Goal: Use online tool/utility: Utilize a website feature to perform a specific function

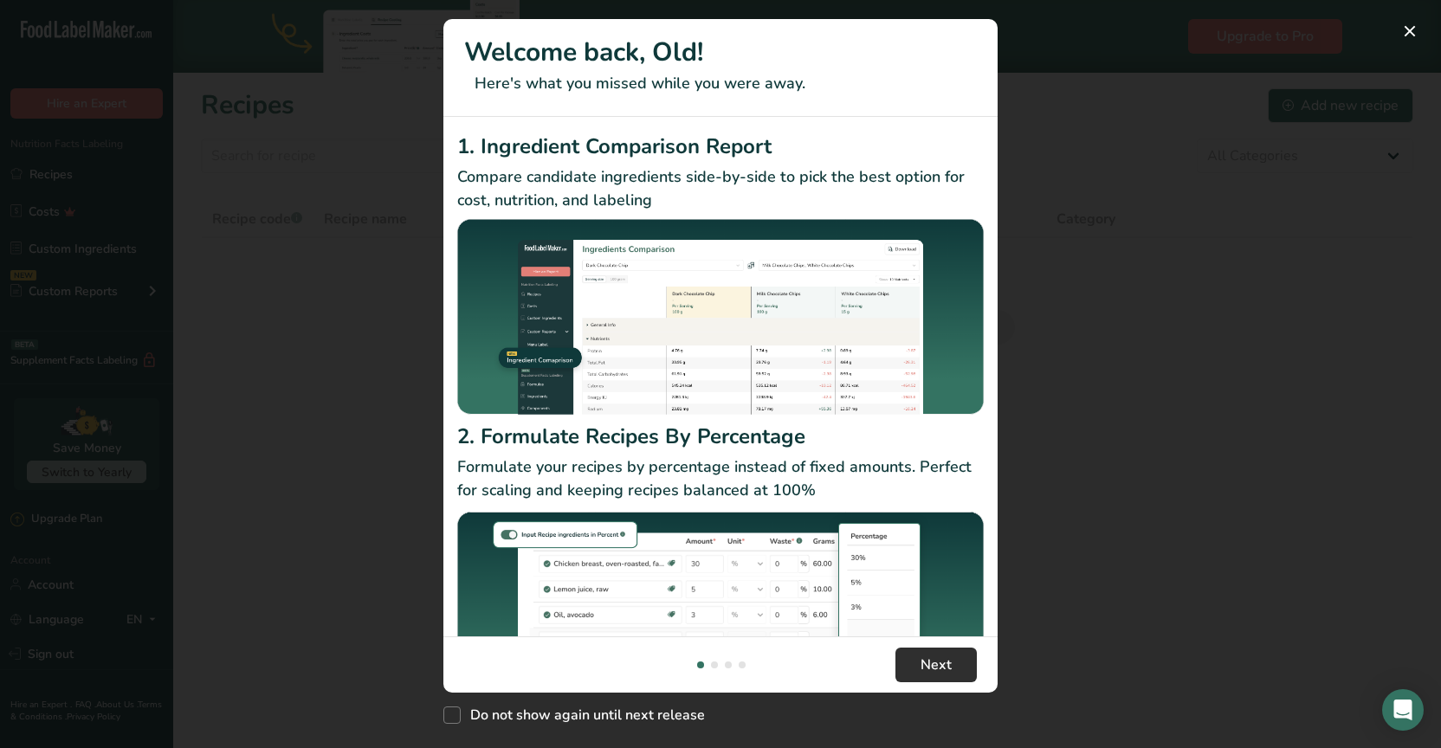
click at [929, 645] on footer "Next" at bounding box center [720, 664] width 554 height 56
click at [934, 665] on span "Next" at bounding box center [935, 665] width 31 height 21
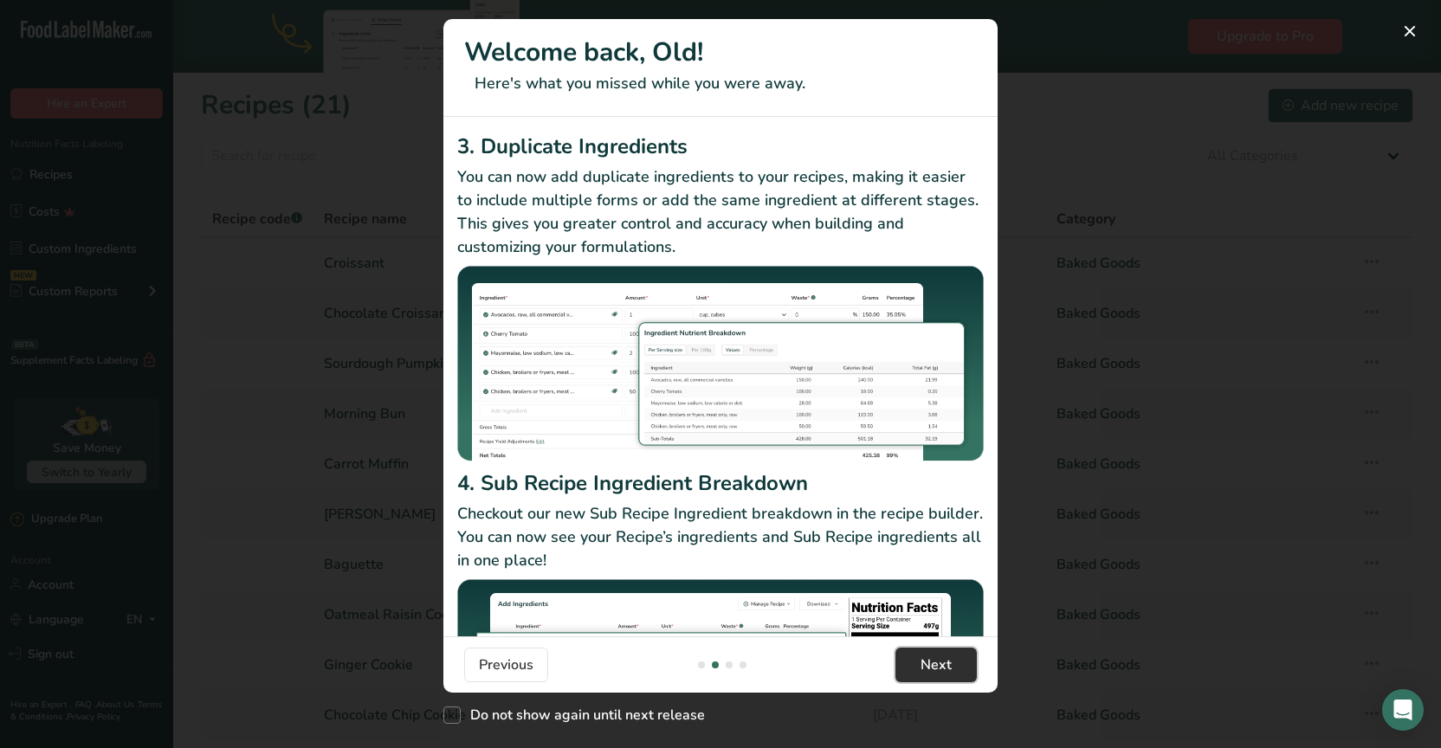
click at [934, 665] on span "Next" at bounding box center [935, 665] width 31 height 21
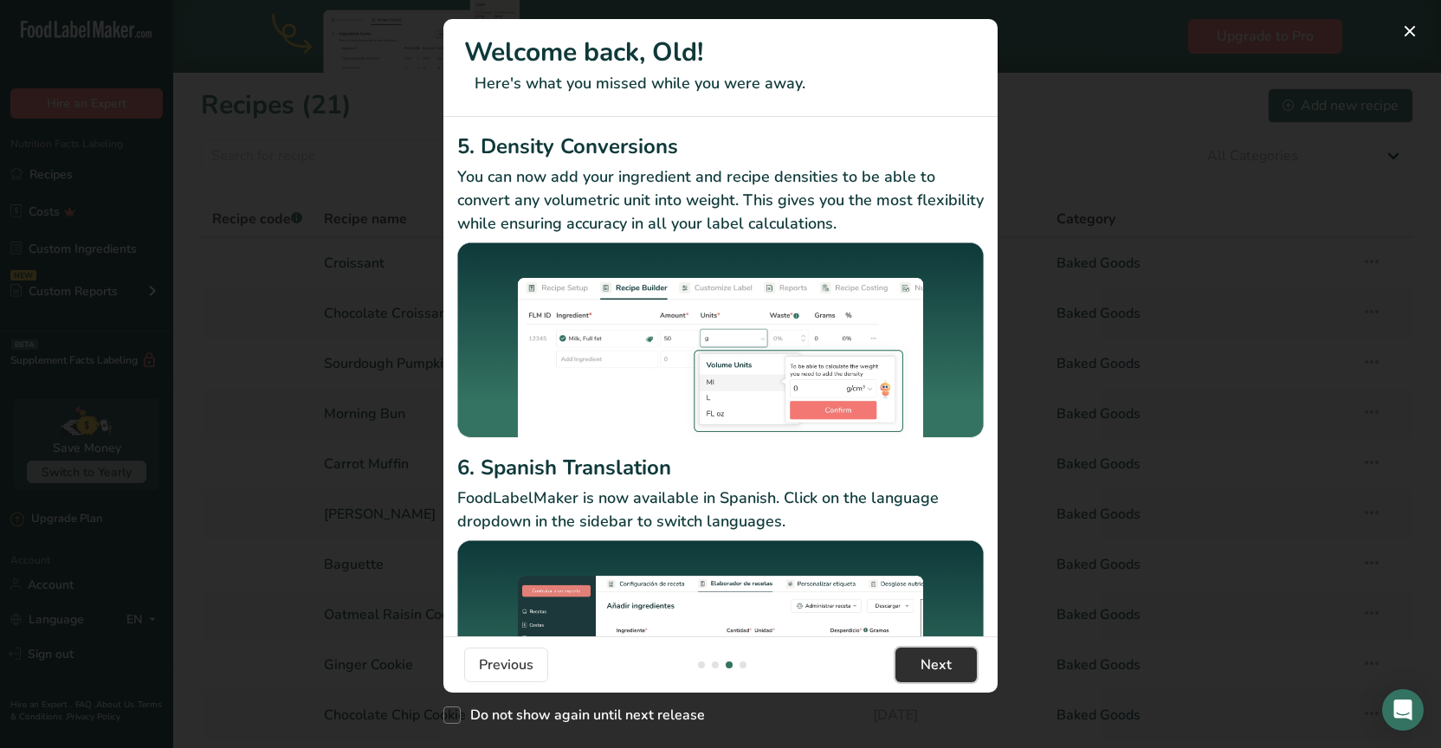
click at [934, 665] on span "Next" at bounding box center [935, 665] width 31 height 21
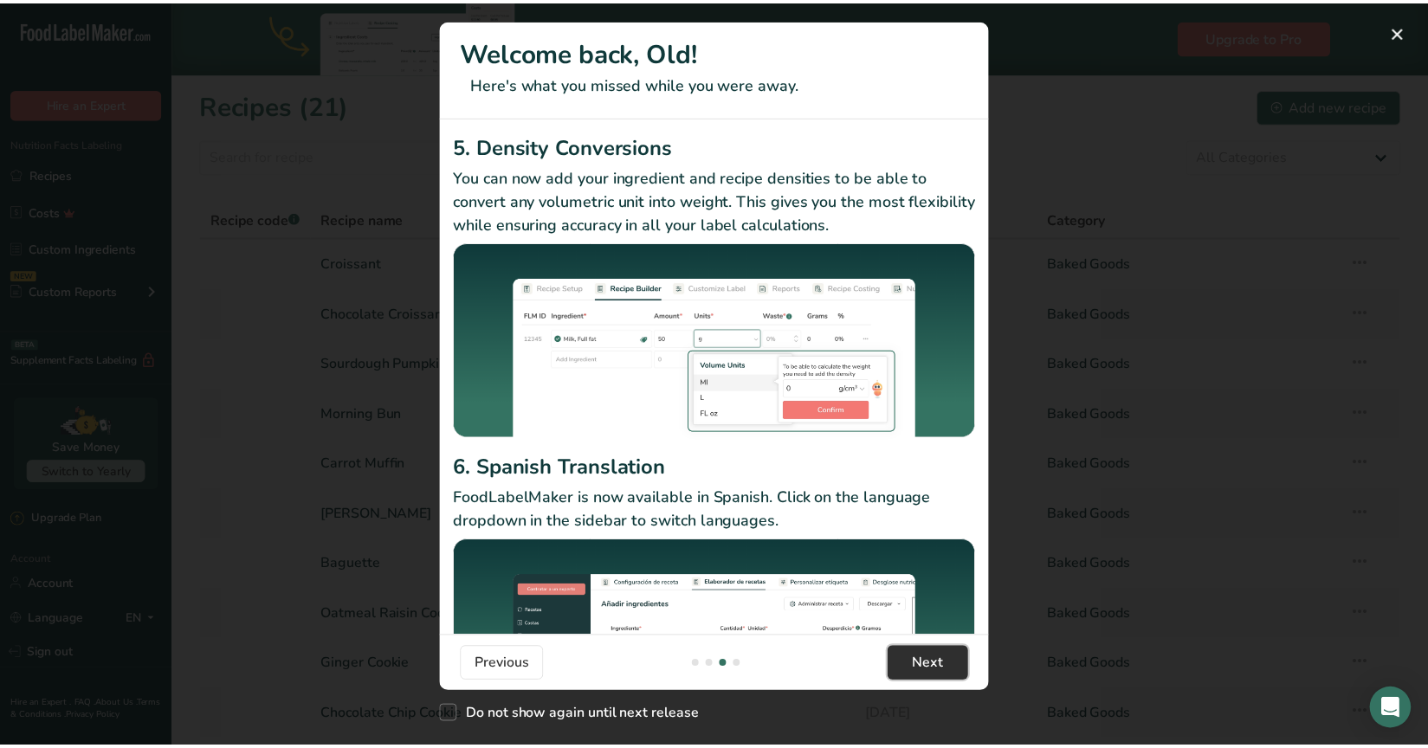
scroll to position [0, 1663]
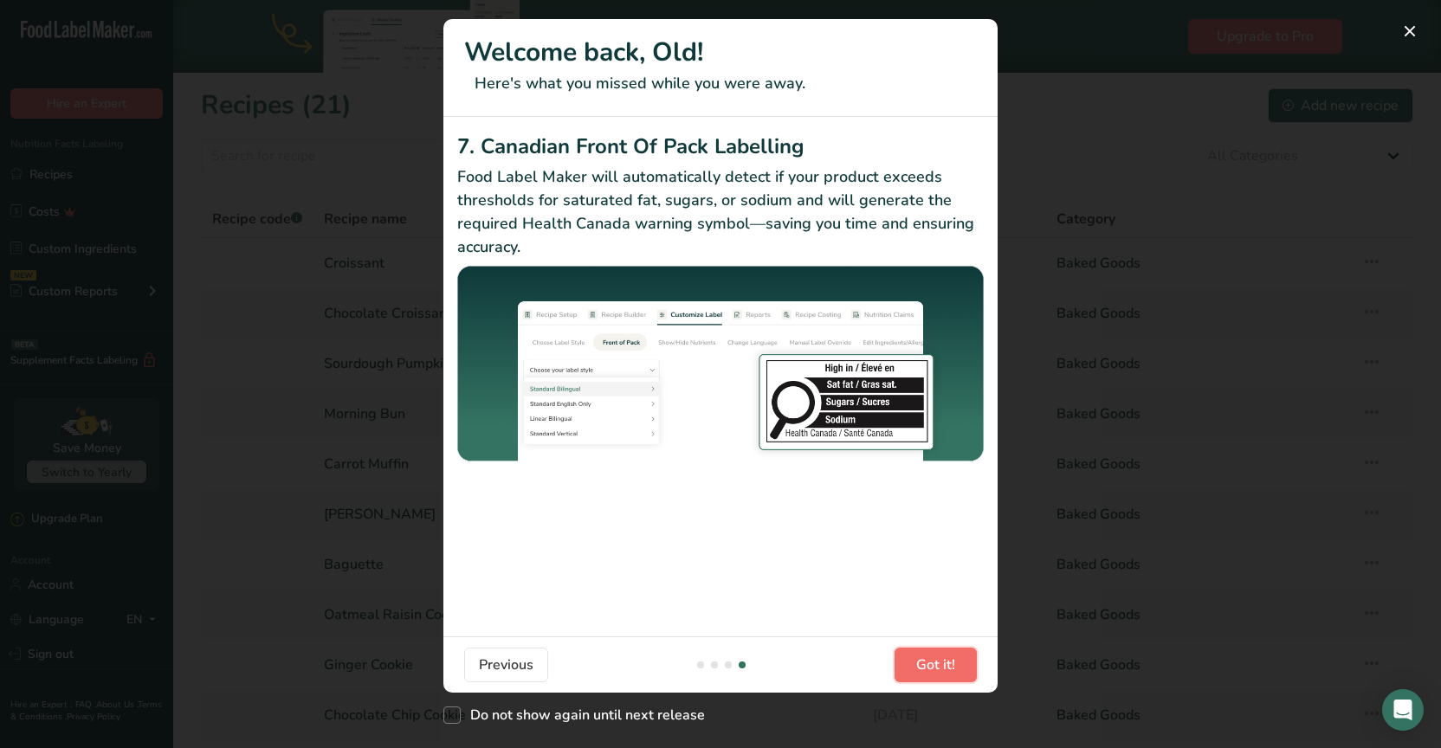
click at [934, 665] on span "Got it!" at bounding box center [935, 665] width 39 height 21
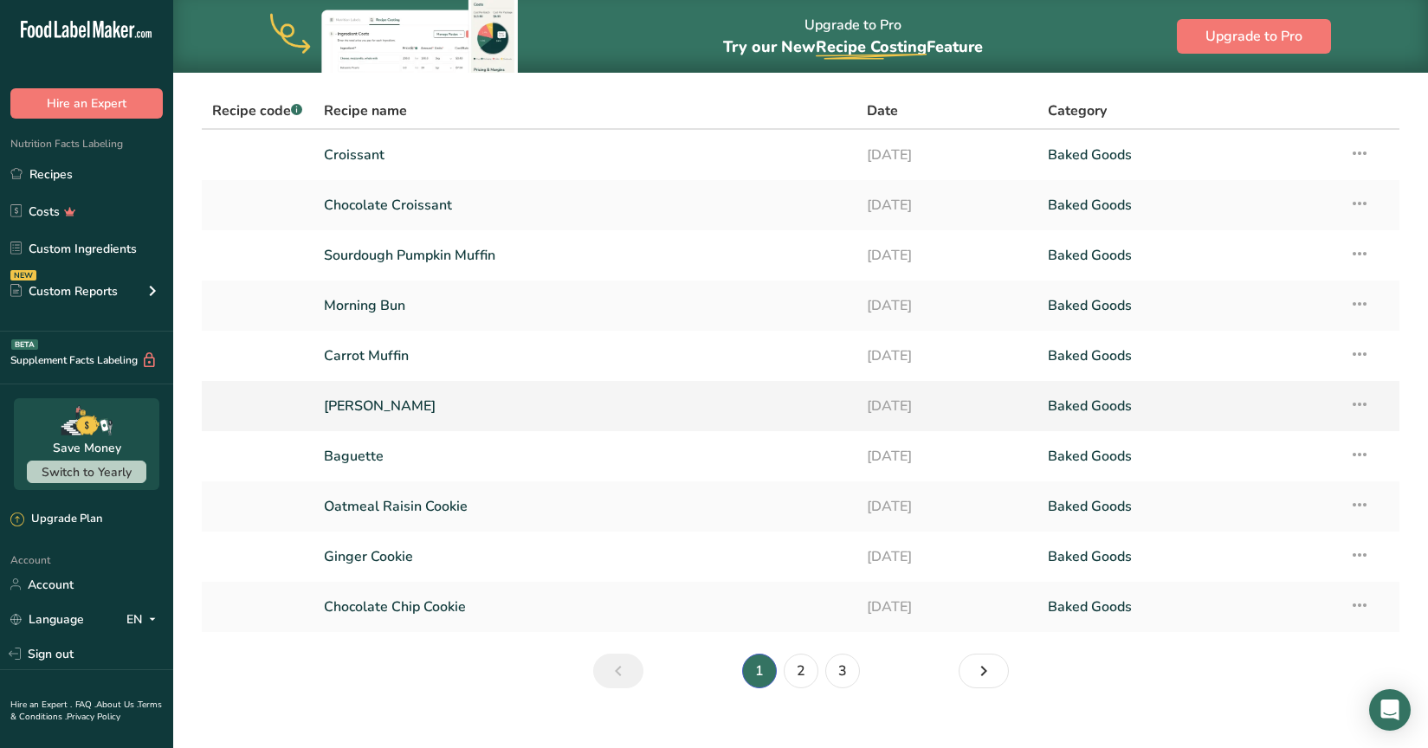
scroll to position [0, 0]
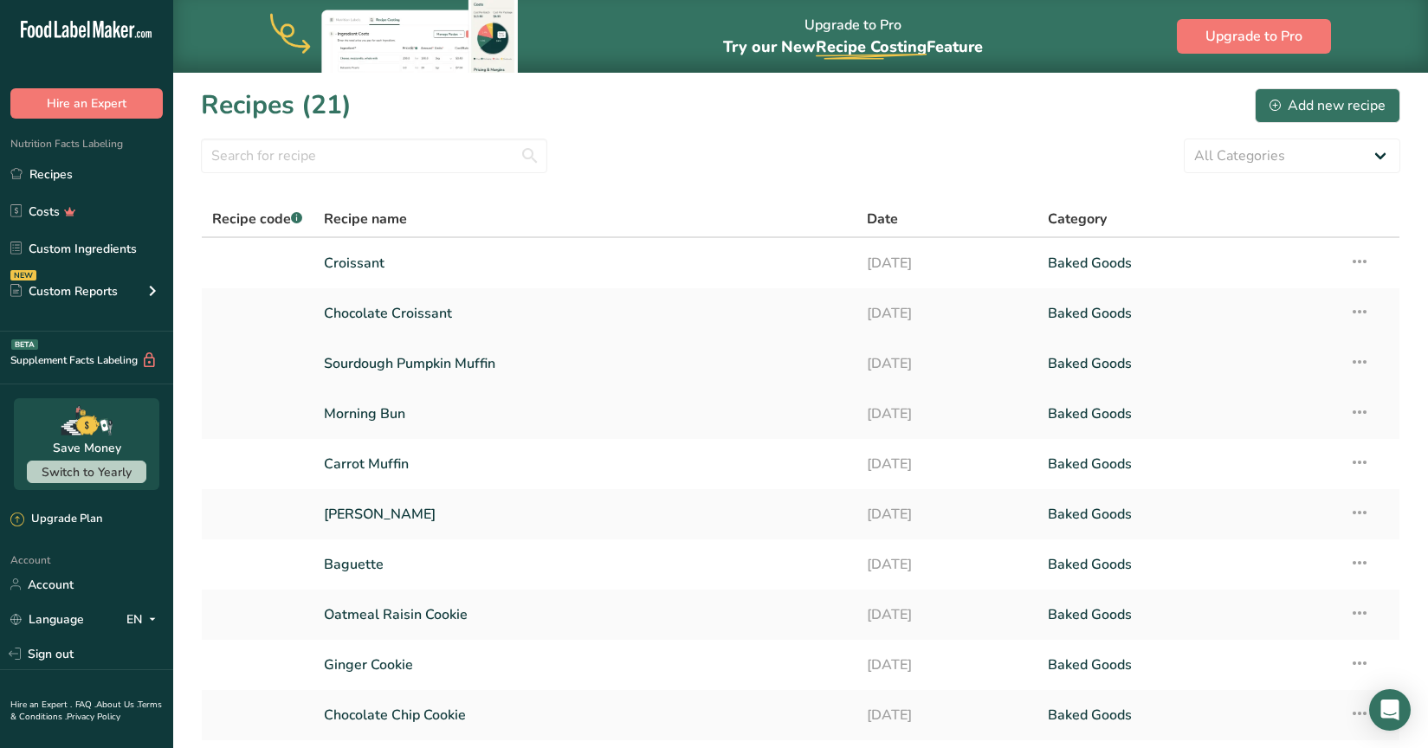
click at [501, 366] on link "Sourdough Pumpkin Muffin" at bounding box center [585, 364] width 522 height 36
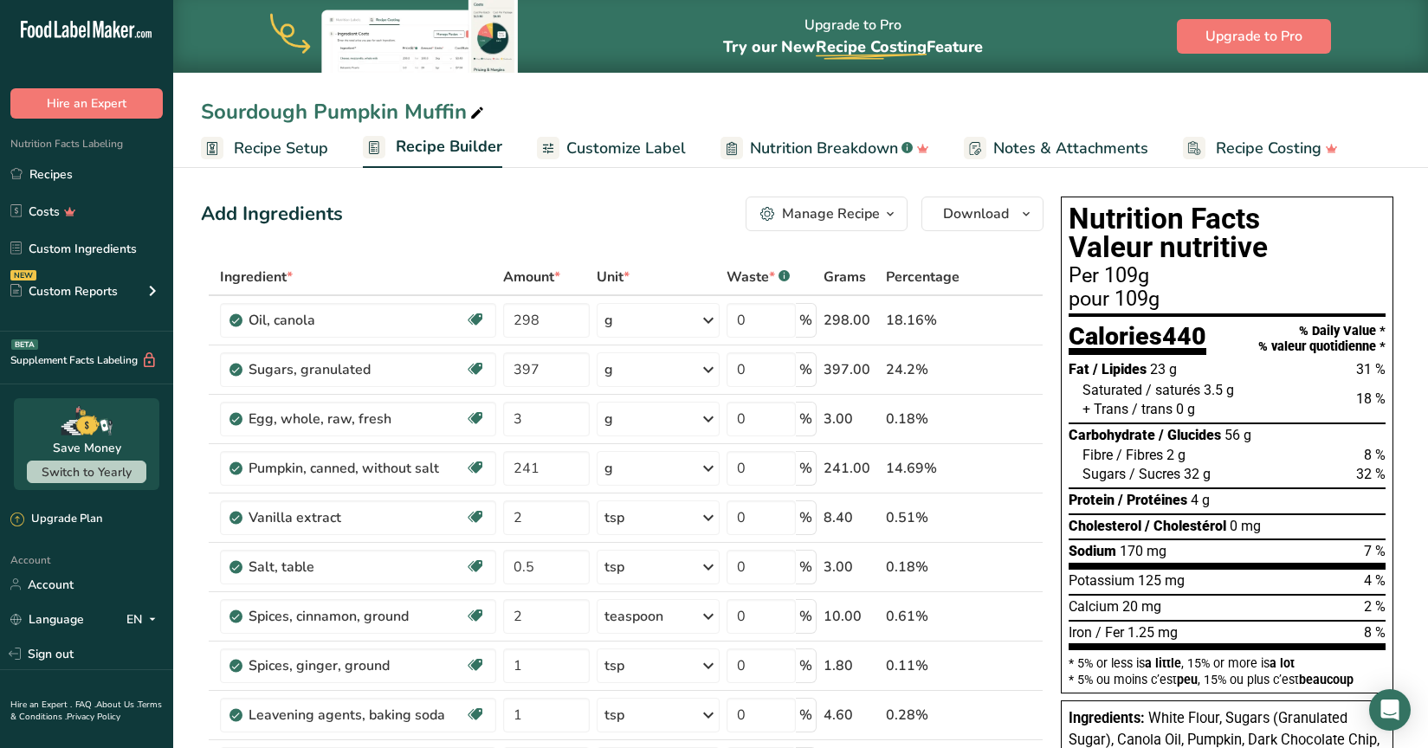
click at [684, 153] on ul "Recipe Setup Recipe Builder Customize Label Nutrition Breakdown .a-a{fill:#3473…" at bounding box center [800, 147] width 1255 height 41
click at [652, 156] on span "Customize Label" at bounding box center [625, 148] width 119 height 23
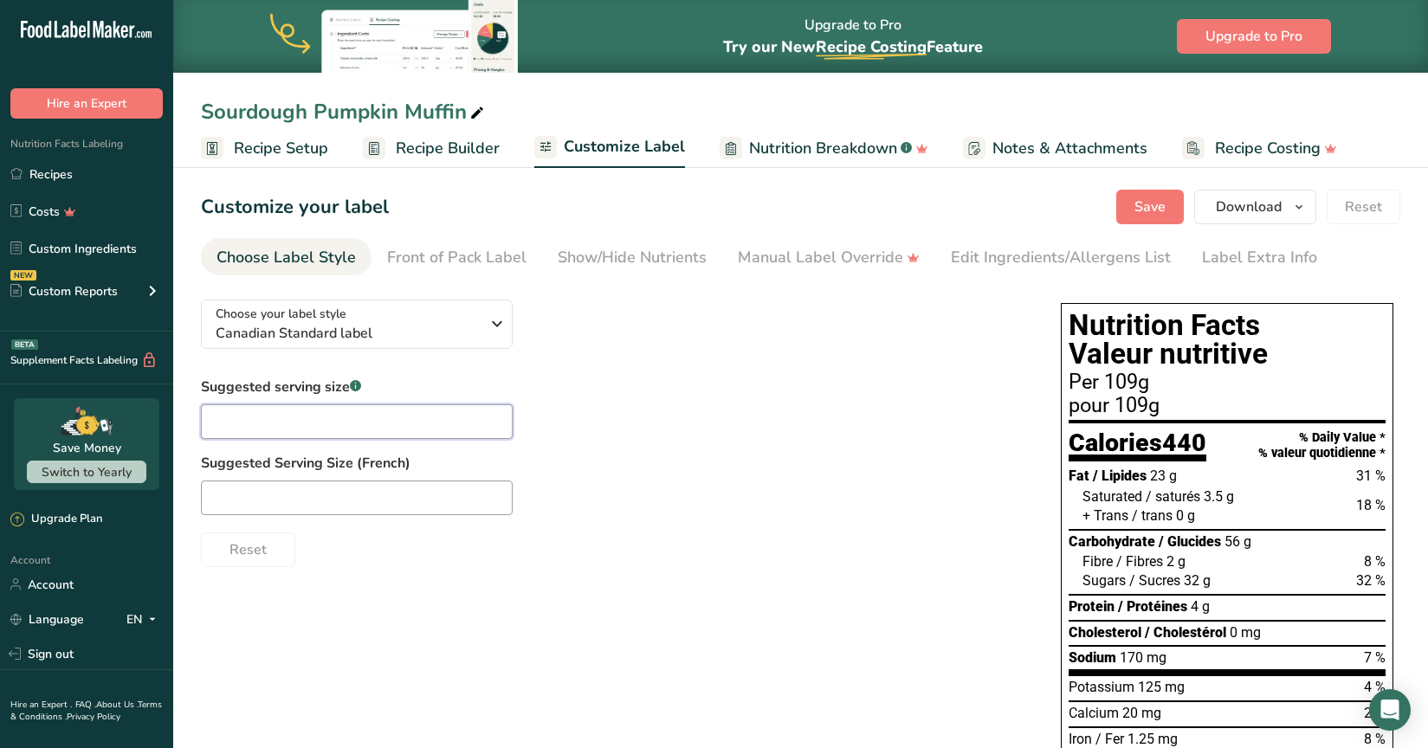
click at [300, 415] on input "text" at bounding box center [357, 421] width 312 height 35
type input "1 muffin"
click at [257, 490] on input "text" at bounding box center [357, 498] width 312 height 35
type input "1 muffin"
click at [653, 82] on div "Sourdough Pumpkin Muffin Recipe Setup Recipe Builder Customize Label Nutrition …" at bounding box center [800, 84] width 1255 height 168
